Goal: Communication & Community: Answer question/provide support

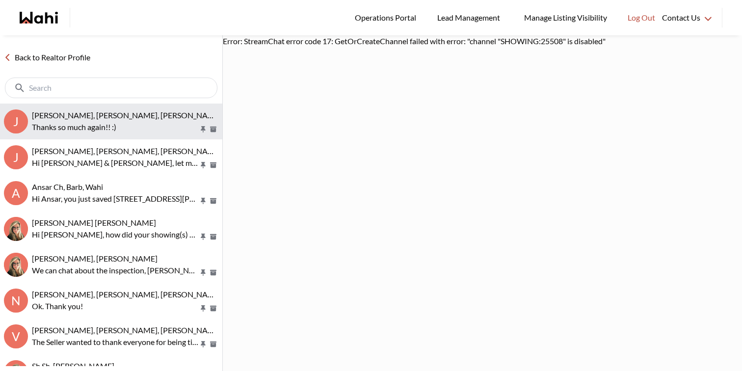
click at [178, 121] on p "Thanks so much again!! :)" at bounding box center [115, 127] width 167 height 12
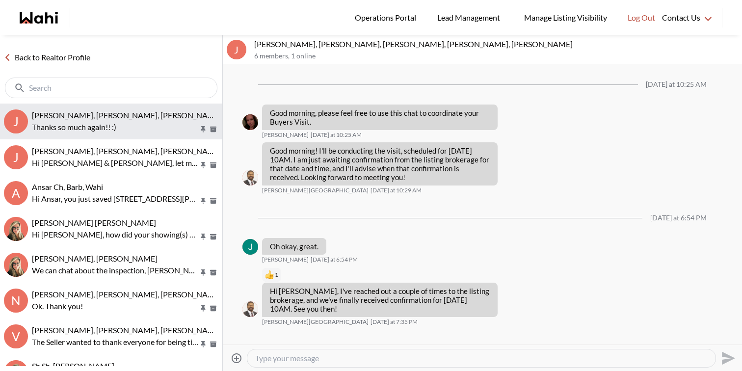
scroll to position [315, 0]
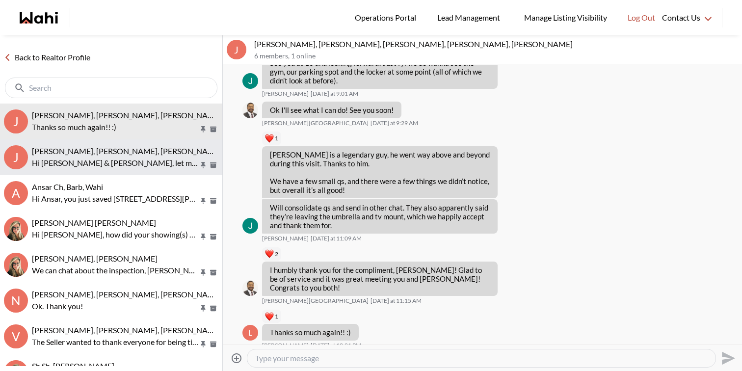
click at [171, 163] on p "Hi [PERSON_NAME] & [PERSON_NAME], let me reach out to the agent and get back to…" at bounding box center [115, 163] width 167 height 12
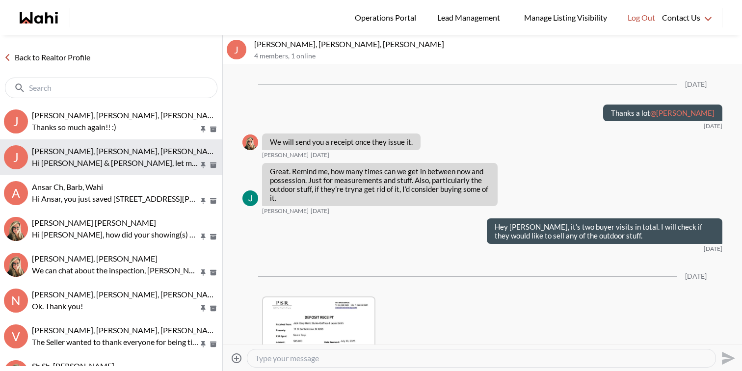
scroll to position [1870, 0]
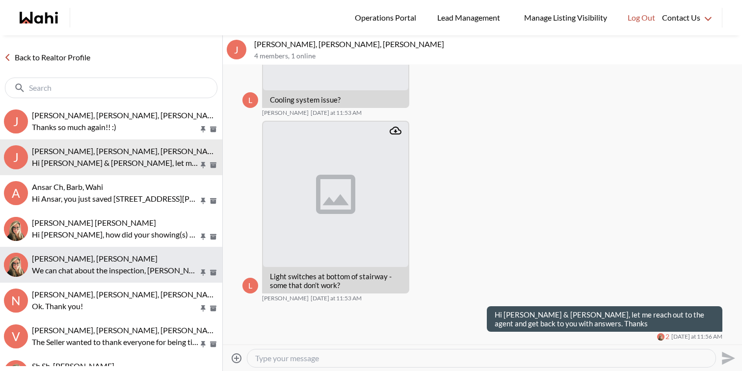
click at [146, 255] on div "Volodymyr Vozniak, Barb" at bounding box center [125, 259] width 187 height 10
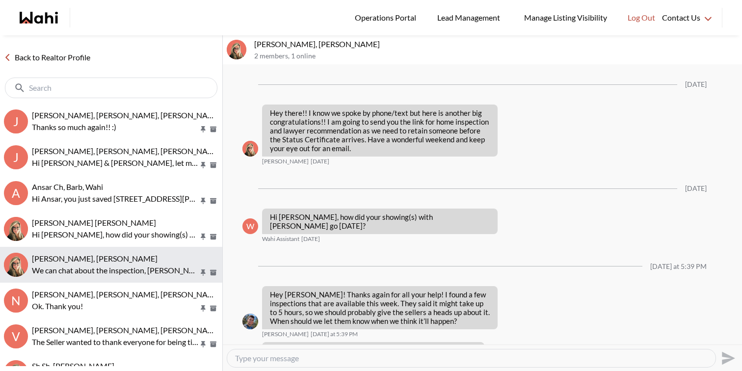
scroll to position [1091, 0]
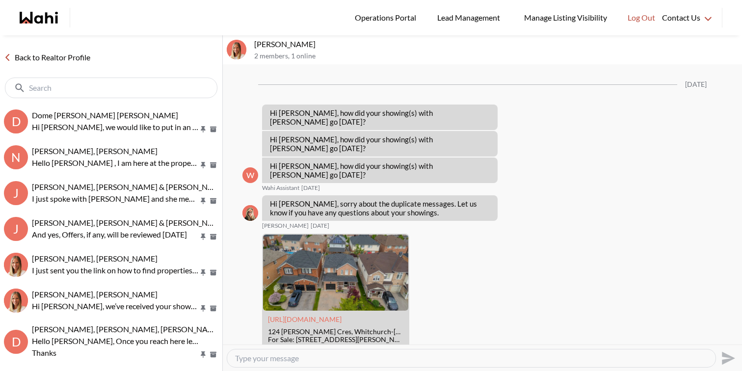
scroll to position [1504, 0]
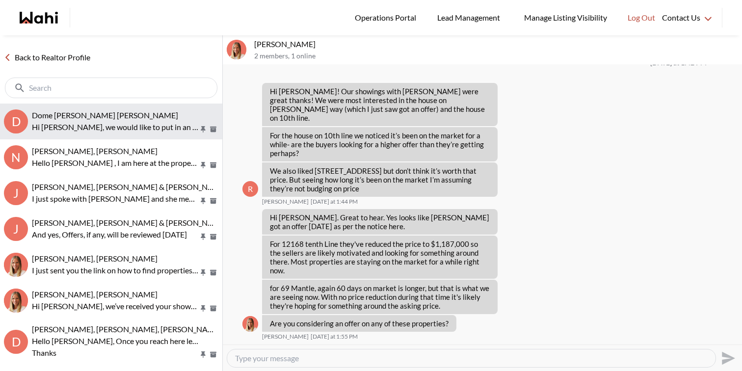
click at [90, 111] on span "Dome Aquin, Keith Mody, Michelle" at bounding box center [105, 114] width 146 height 9
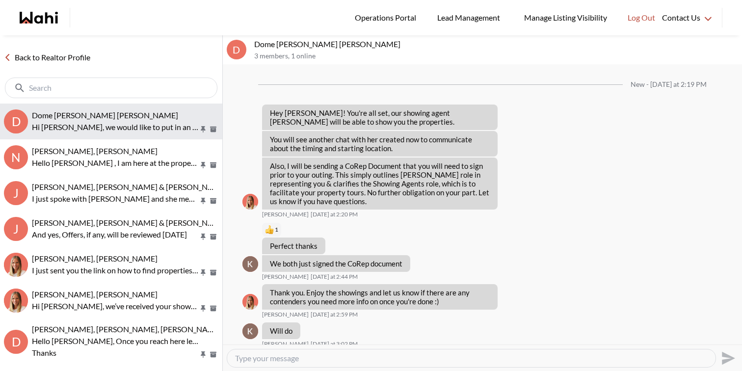
scroll to position [646, 0]
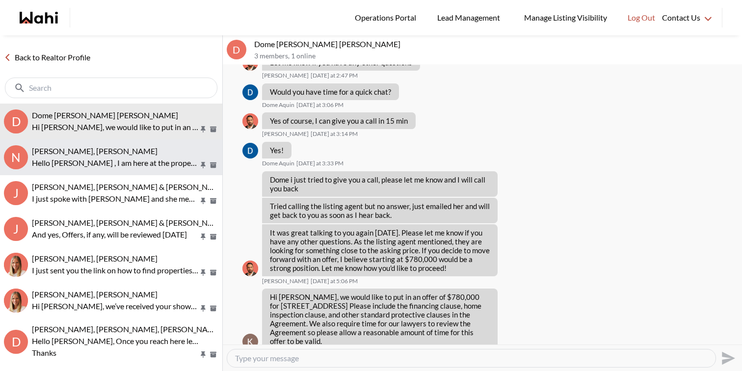
click at [160, 163] on p "Hello Nitesh , I am here at the property Let me know once you reach here please…" at bounding box center [115, 163] width 167 height 12
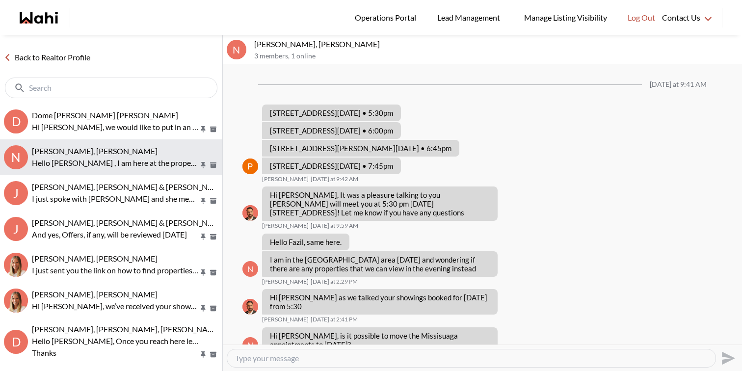
scroll to position [613, 0]
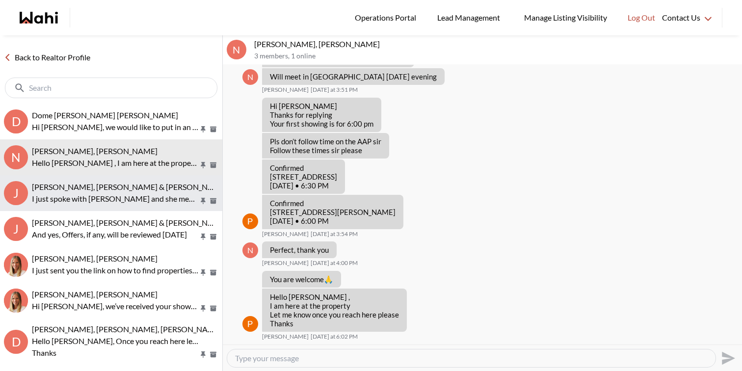
click at [157, 186] on span "Jason Brown, Jason & Lauryn Vaz-Brown, Alicia, Michelle" at bounding box center [194, 186] width 324 height 9
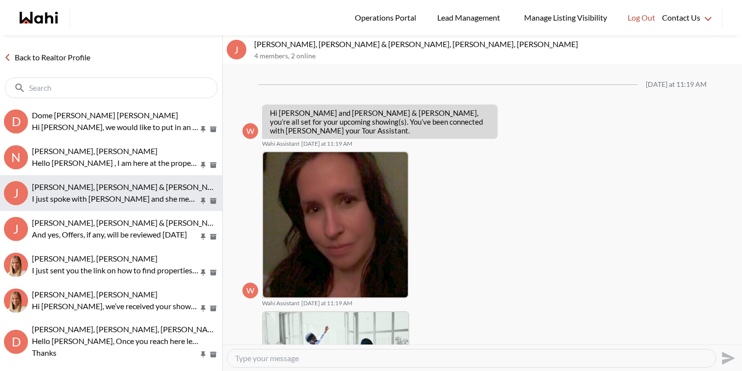
scroll to position [512, 0]
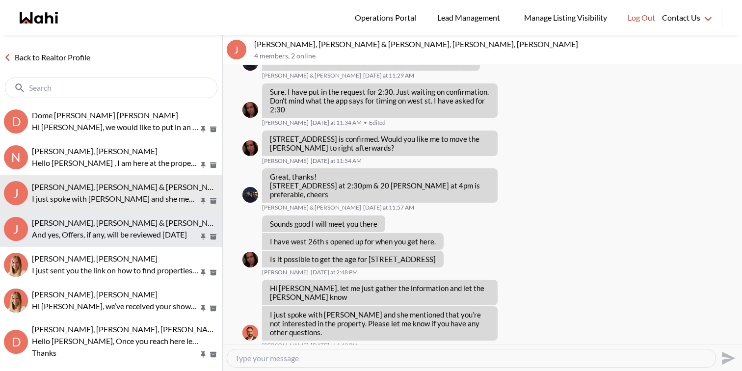
click at [141, 232] on p "And yes, Offers, if any, will be reviewed Wednesday August 13" at bounding box center [115, 235] width 167 height 12
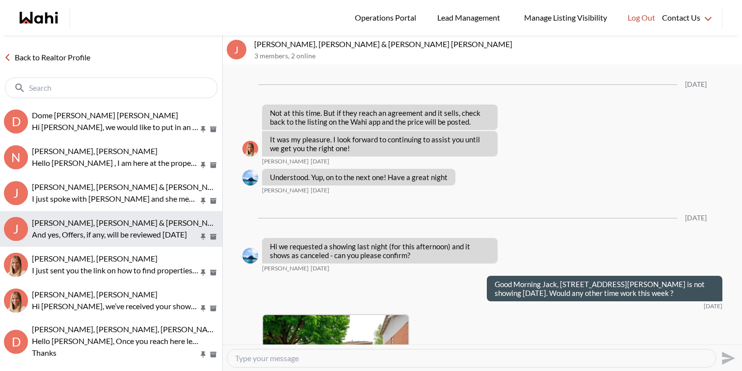
scroll to position [1382, 0]
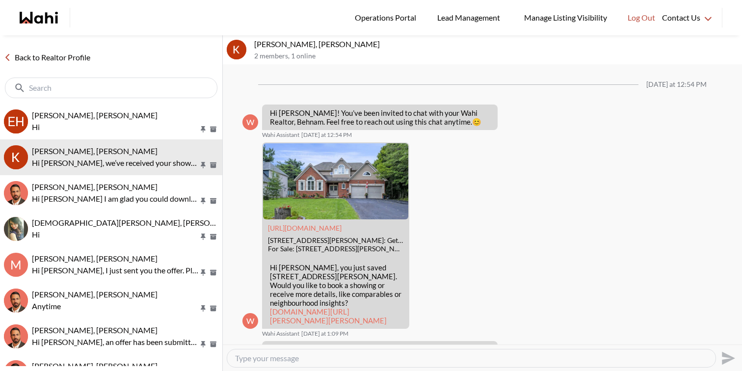
scroll to position [792, 0]
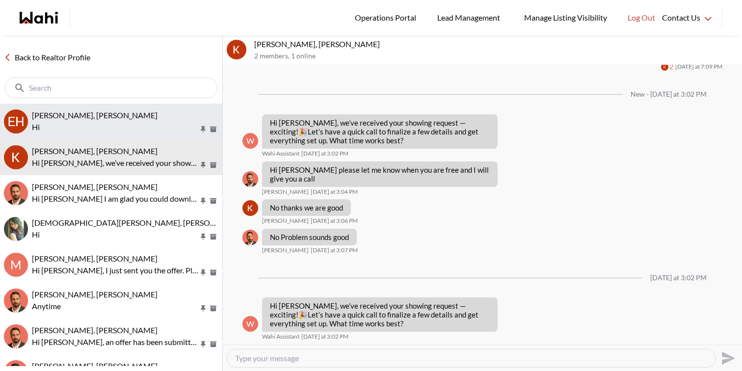
click at [75, 126] on p "Hi" at bounding box center [115, 127] width 167 height 12
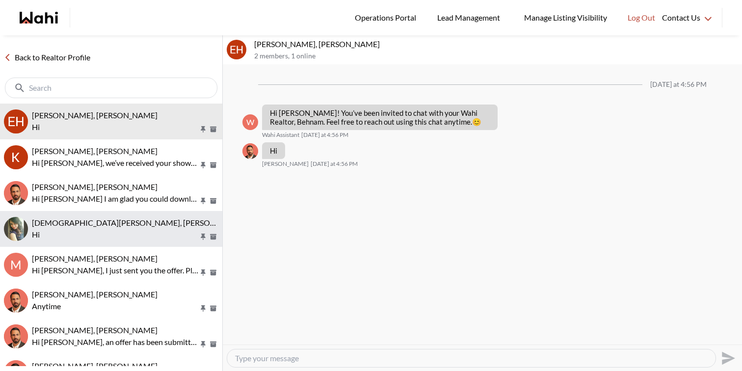
click at [82, 229] on p "Hi" at bounding box center [115, 235] width 167 height 12
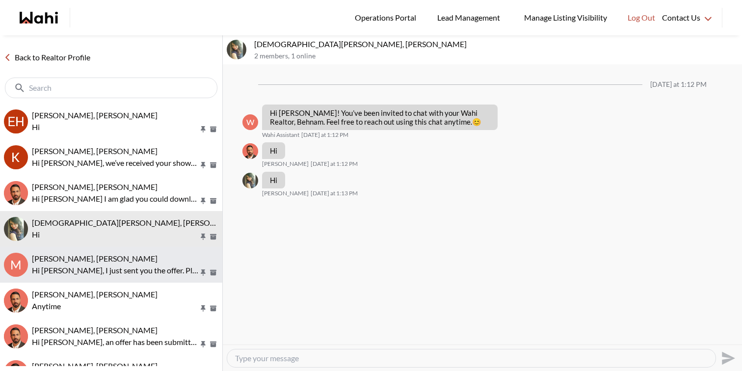
click at [86, 258] on span "Mirna Thomas, Behnam, Michelle" at bounding box center [95, 258] width 126 height 9
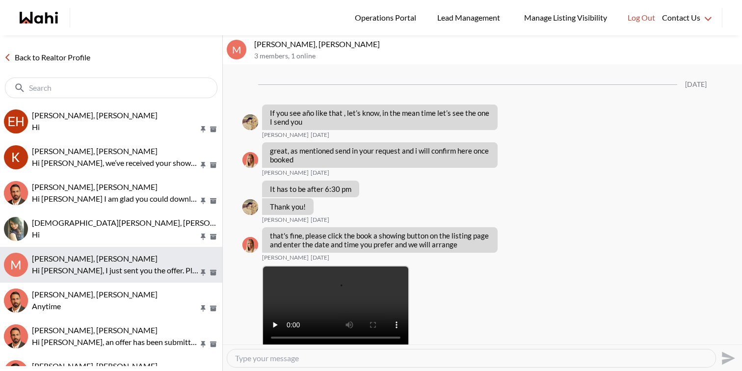
scroll to position [1562, 0]
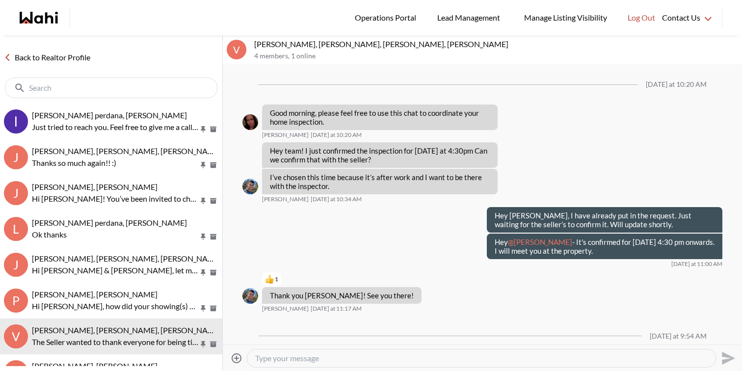
scroll to position [879, 0]
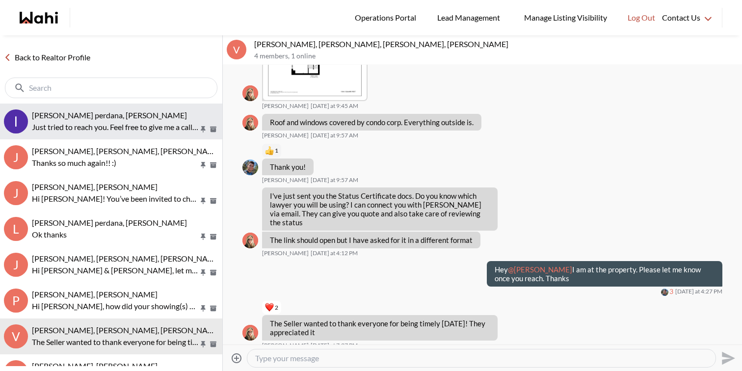
click at [97, 131] on p "Just tried to reach you. Feel free to give me a call back when you can. Thanks" at bounding box center [115, 127] width 167 height 12
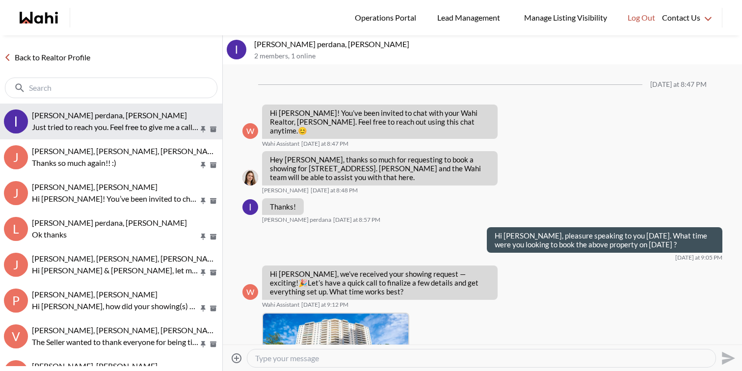
scroll to position [1038, 0]
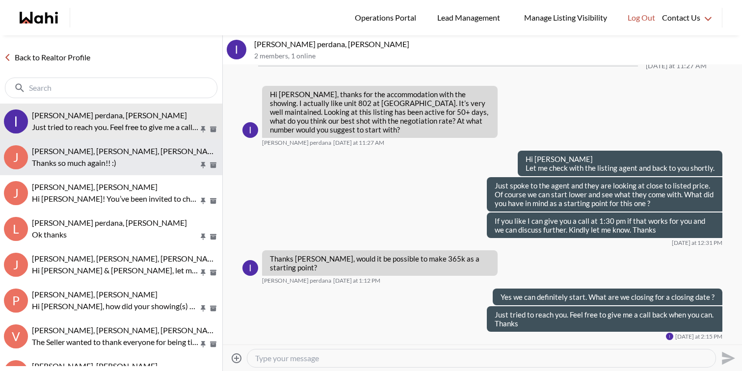
click at [99, 152] on span "[PERSON_NAME], [PERSON_NAME], [PERSON_NAME], [PERSON_NAME], [PERSON_NAME]" at bounding box center [191, 150] width 319 height 9
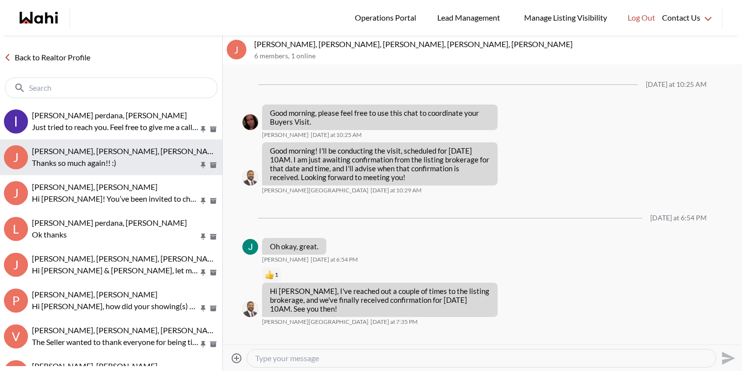
scroll to position [315, 0]
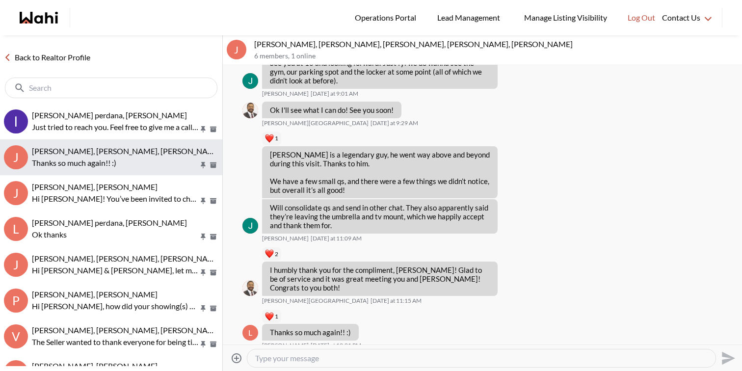
click at [101, 175] on button "J [PERSON_NAME], [PERSON_NAME], [PERSON_NAME], [PERSON_NAME], [PERSON_NAME] Tha…" at bounding box center [111, 157] width 222 height 36
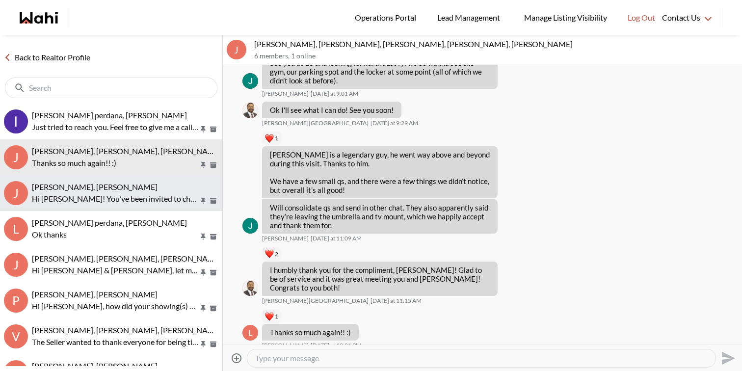
click at [101, 195] on p "Hi [PERSON_NAME]! You’ve been invited to chat with your Wahi Realtor, [PERSON_N…" at bounding box center [115, 199] width 167 height 12
